Goal: Check status

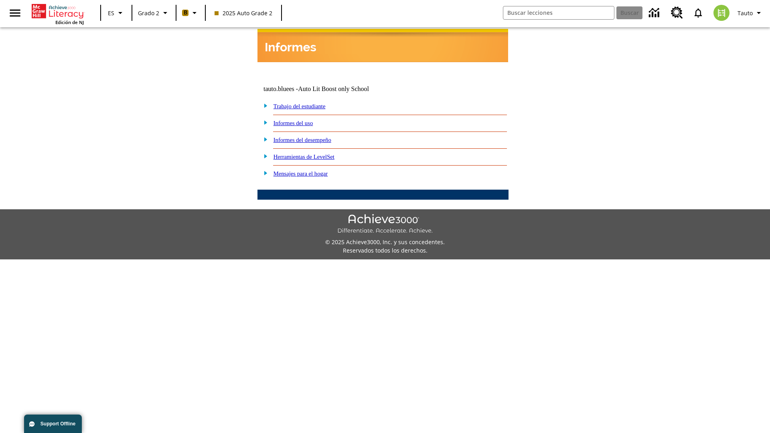
click at [313, 137] on link "Informes del desempeño" at bounding box center [303, 140] width 58 height 6
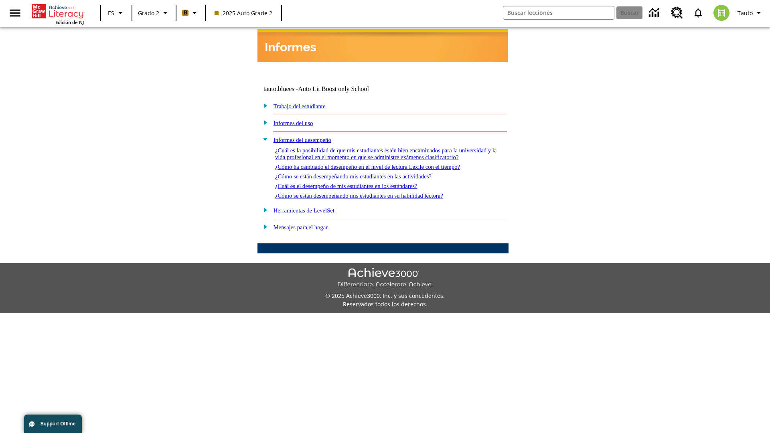
click at [367, 173] on link "¿Cómo se están desempeñando mis estudiantes en las actividades?" at bounding box center [353, 176] width 156 height 6
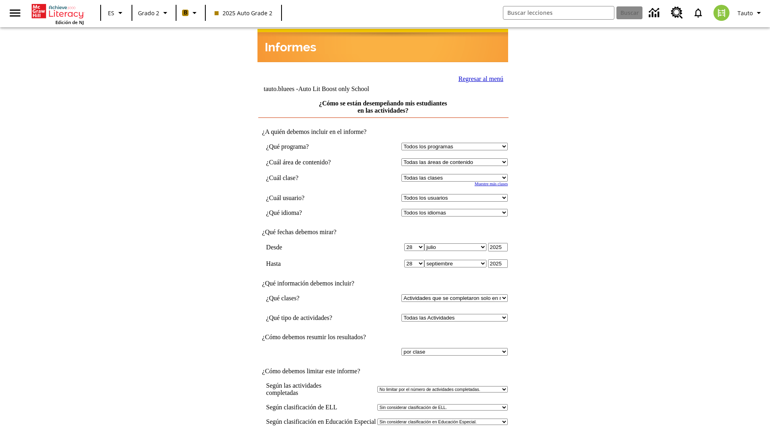
select select "21437111"
select select "4"
